Goal: Task Accomplishment & Management: Manage account settings

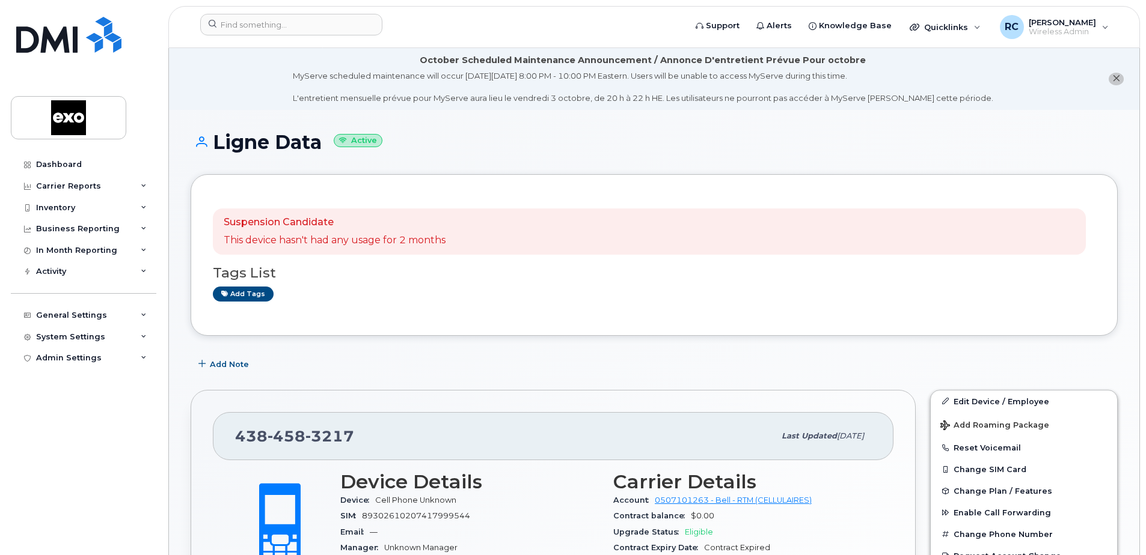
scroll to position [310, 0]
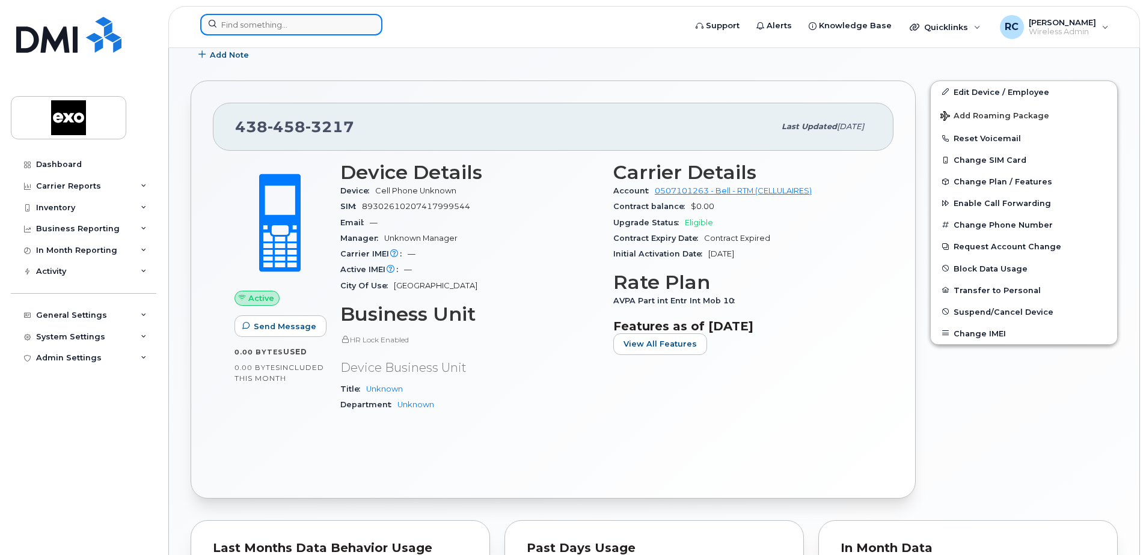
click at [283, 23] on input at bounding box center [291, 25] width 182 height 22
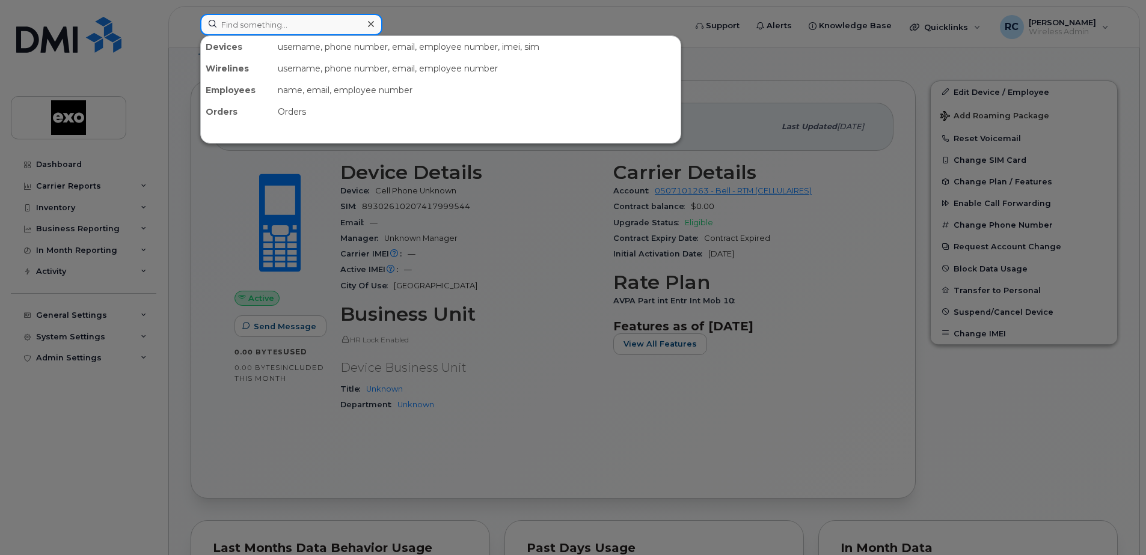
paste input "4383565046"
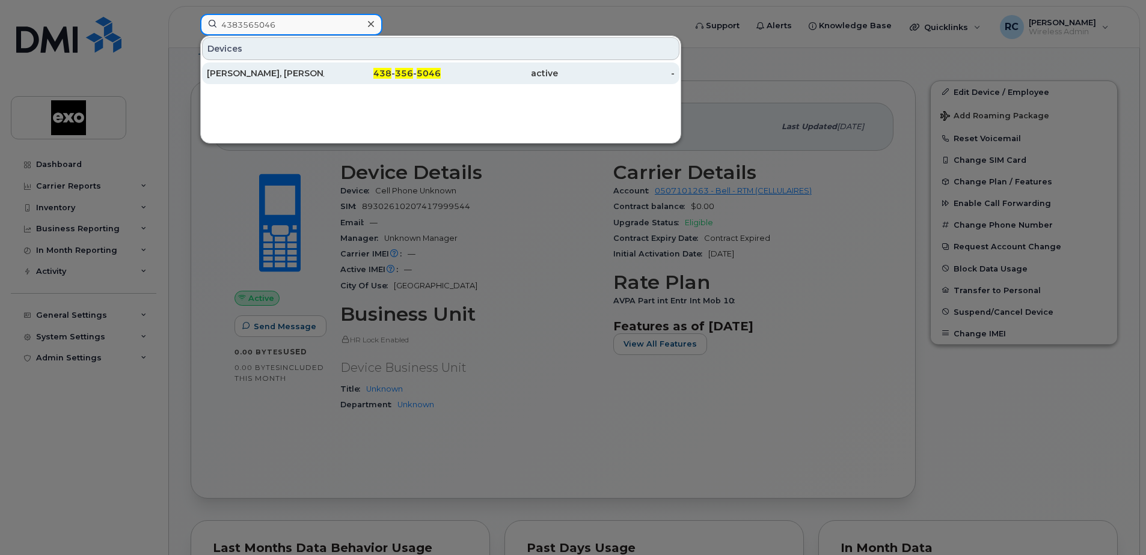
type input "4383565046"
click at [245, 70] on div "[PERSON_NAME], [PERSON_NAME]" at bounding box center [265, 73] width 117 height 12
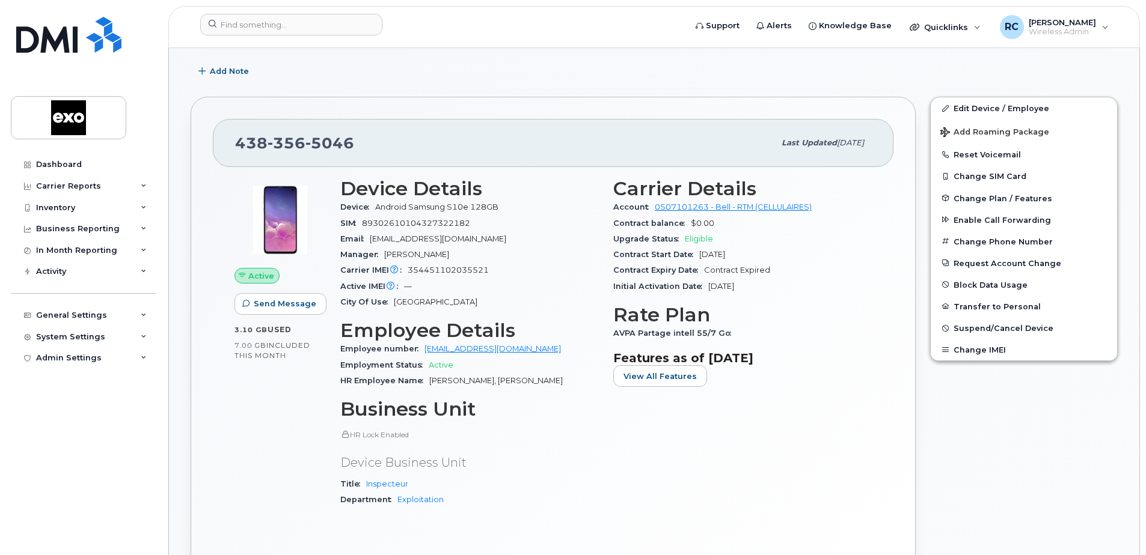
scroll to position [361, 0]
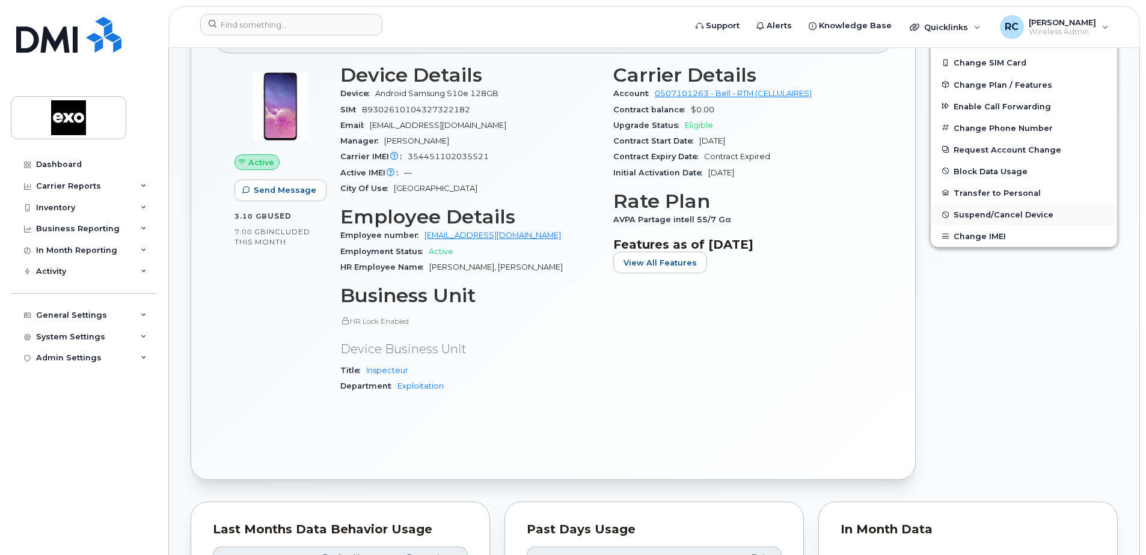
click at [979, 213] on span "Suspend/Cancel Device" at bounding box center [1003, 214] width 100 height 9
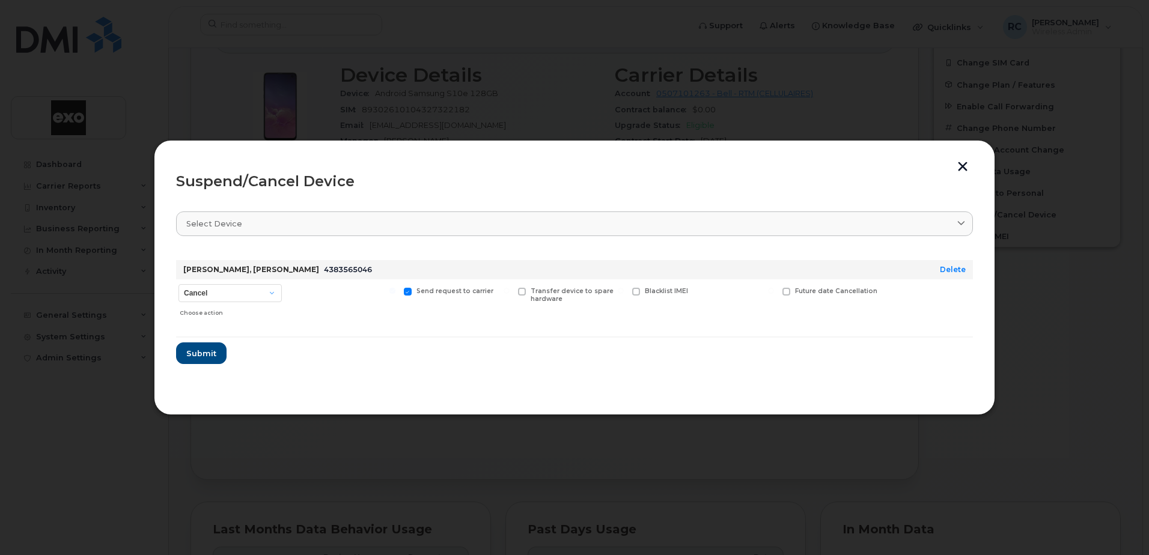
click at [967, 165] on button "button" at bounding box center [963, 168] width 18 height 13
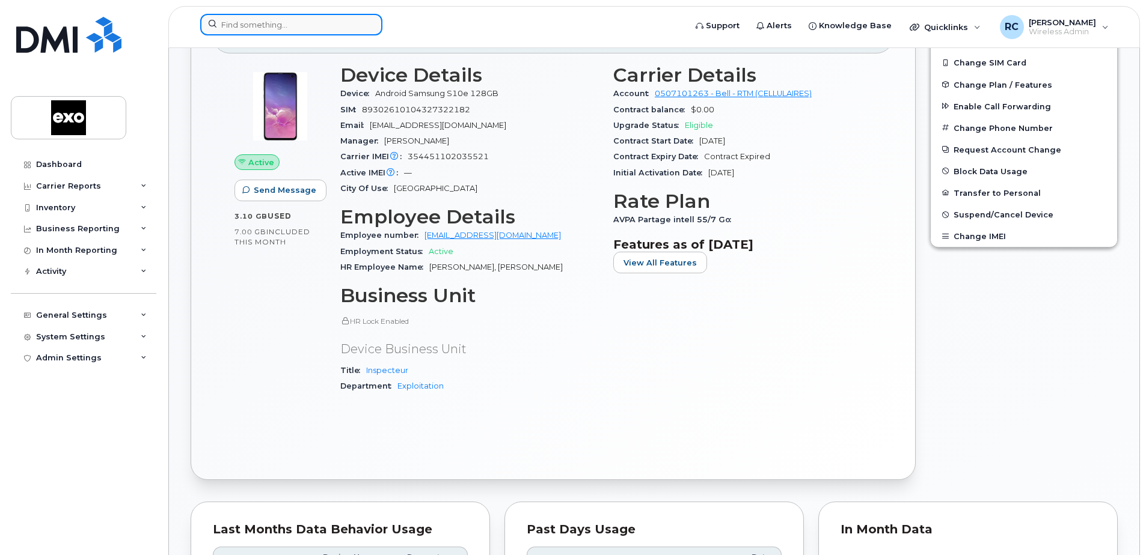
click at [241, 26] on input at bounding box center [291, 25] width 182 height 22
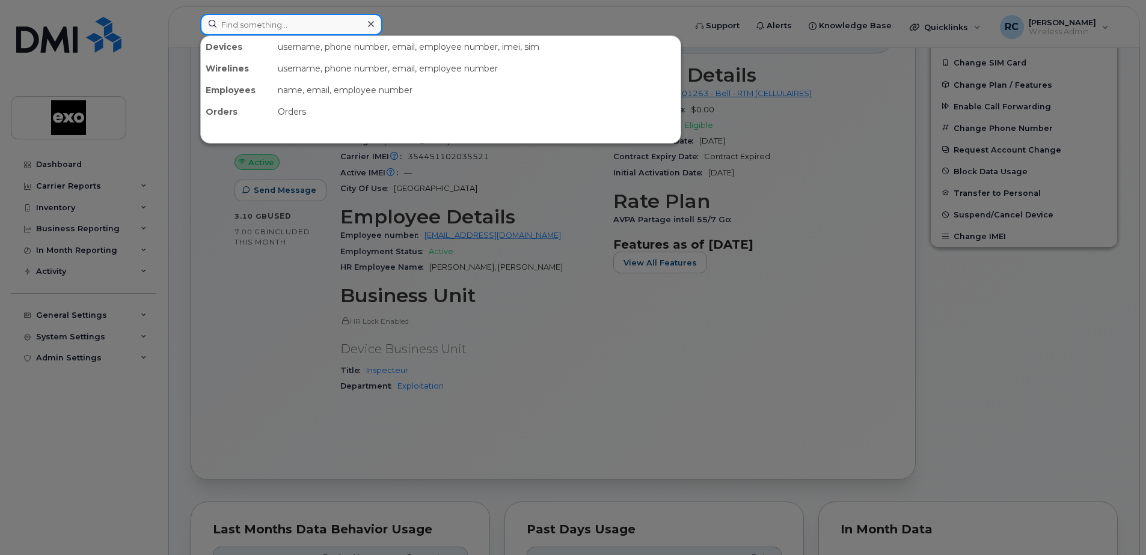
paste input "4384597992"
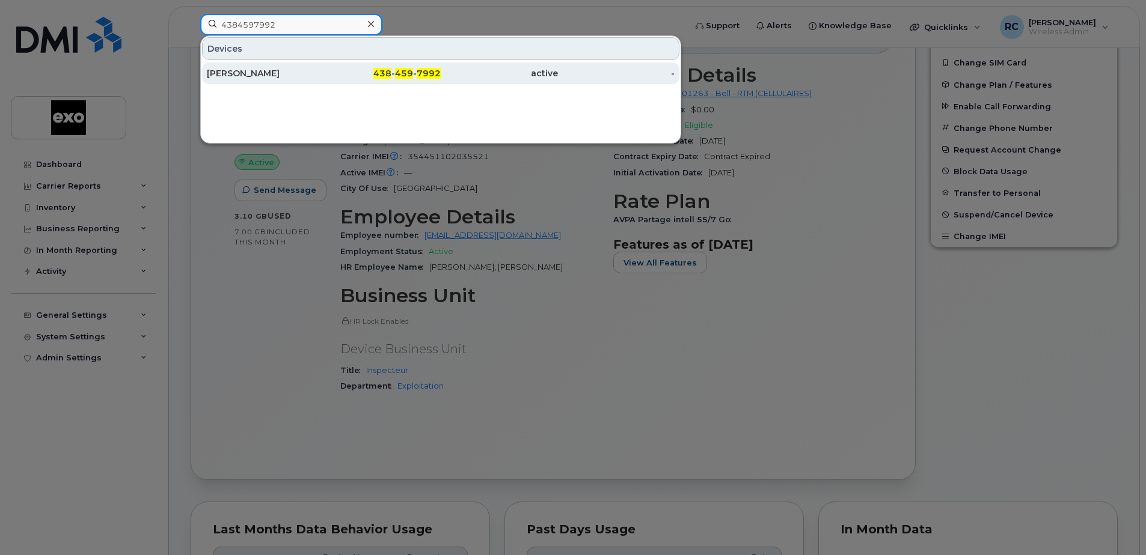
type input "4384597992"
click at [271, 73] on div "[PERSON_NAME]" at bounding box center [265, 73] width 117 height 12
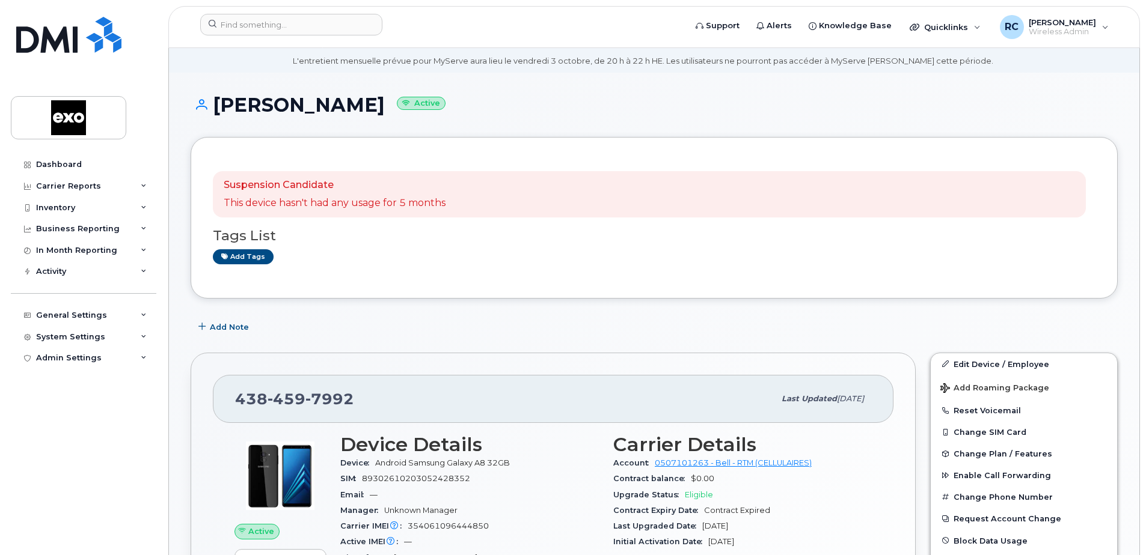
scroll to position [240, 0]
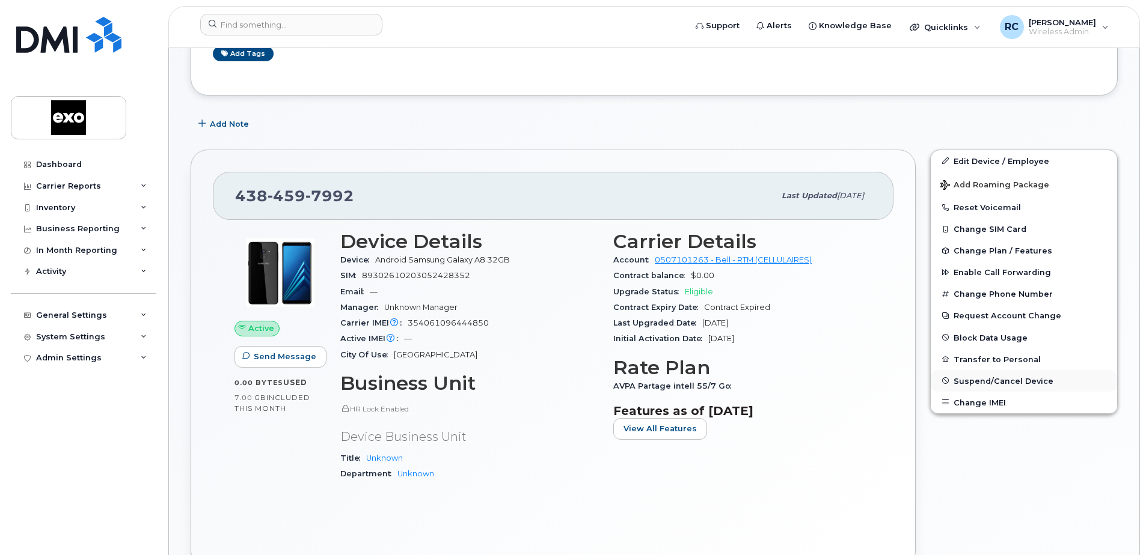
click at [1032, 379] on span "Suspend/Cancel Device" at bounding box center [1003, 380] width 100 height 9
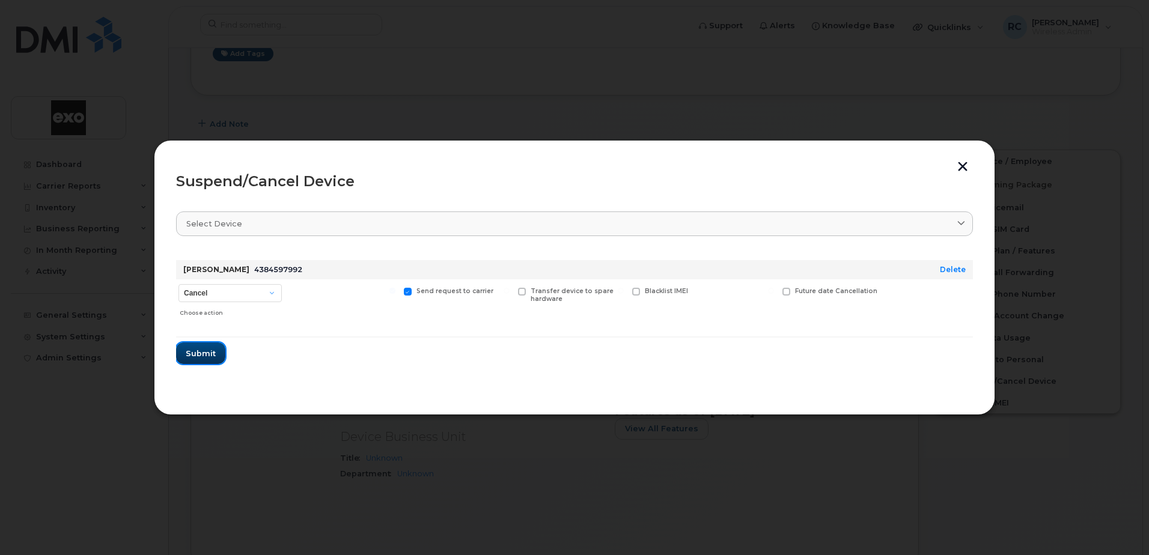
click at [207, 353] on span "Submit" at bounding box center [201, 353] width 30 height 11
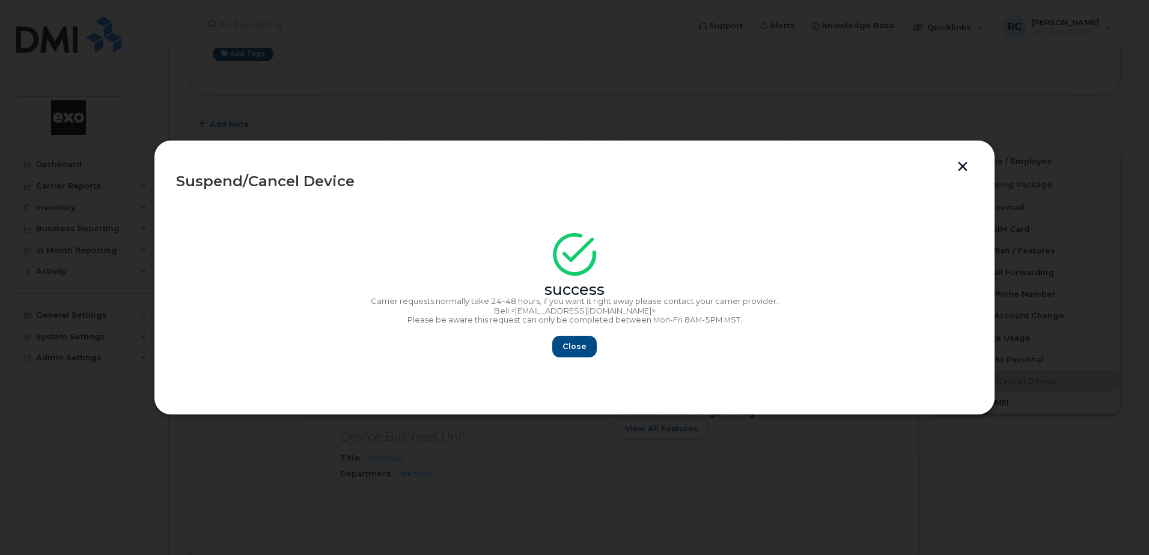
click at [965, 159] on div "Suspend/Cancel Device success Carrier requests normally take 24–48 hours, if yo…" at bounding box center [575, 277] width 842 height 275
click at [966, 167] on button "button" at bounding box center [963, 168] width 18 height 13
